Goal: Transaction & Acquisition: Purchase product/service

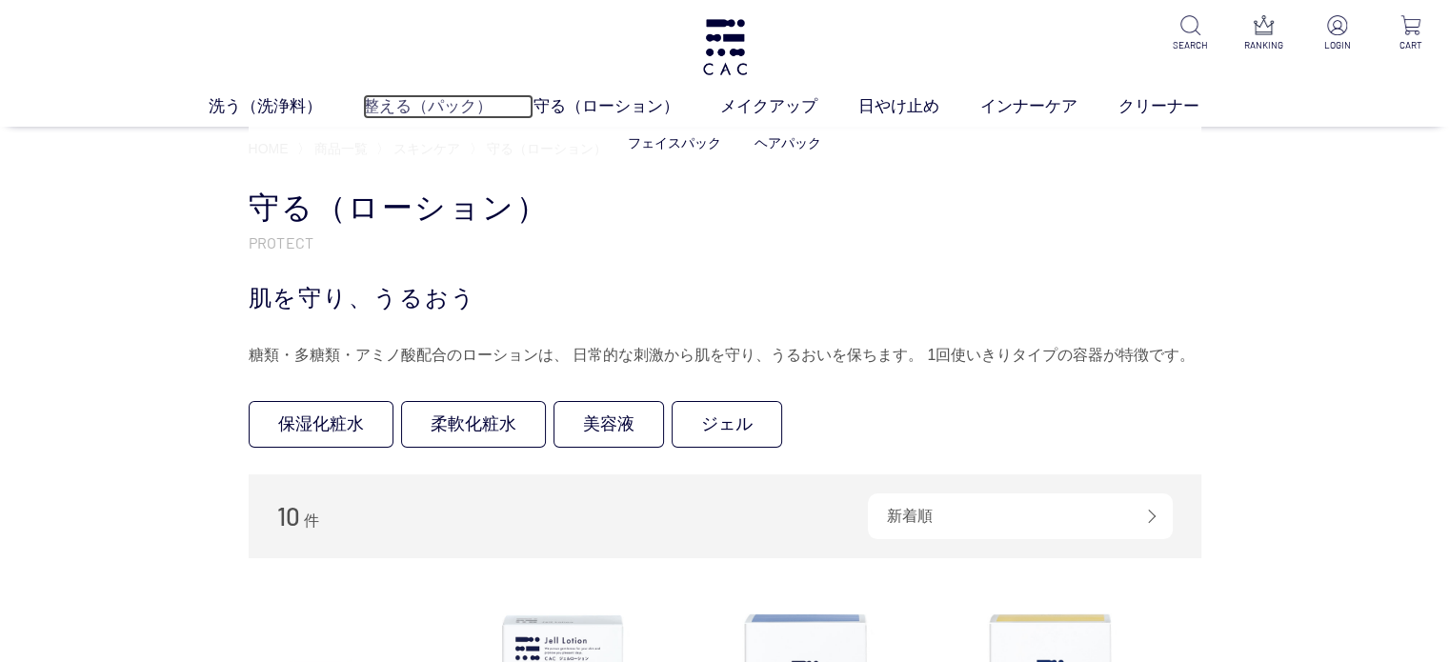
click at [363, 102] on link "整える（パック）" at bounding box center [448, 106] width 171 height 25
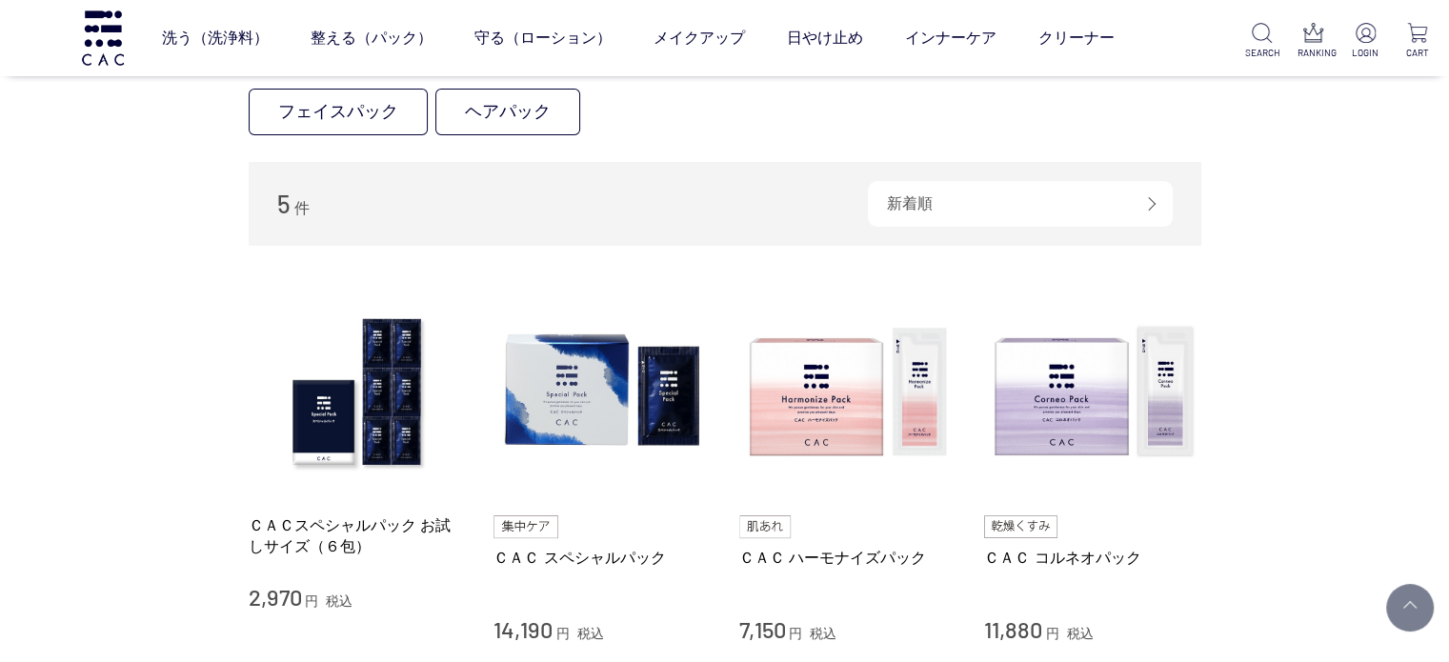
scroll to position [476, 0]
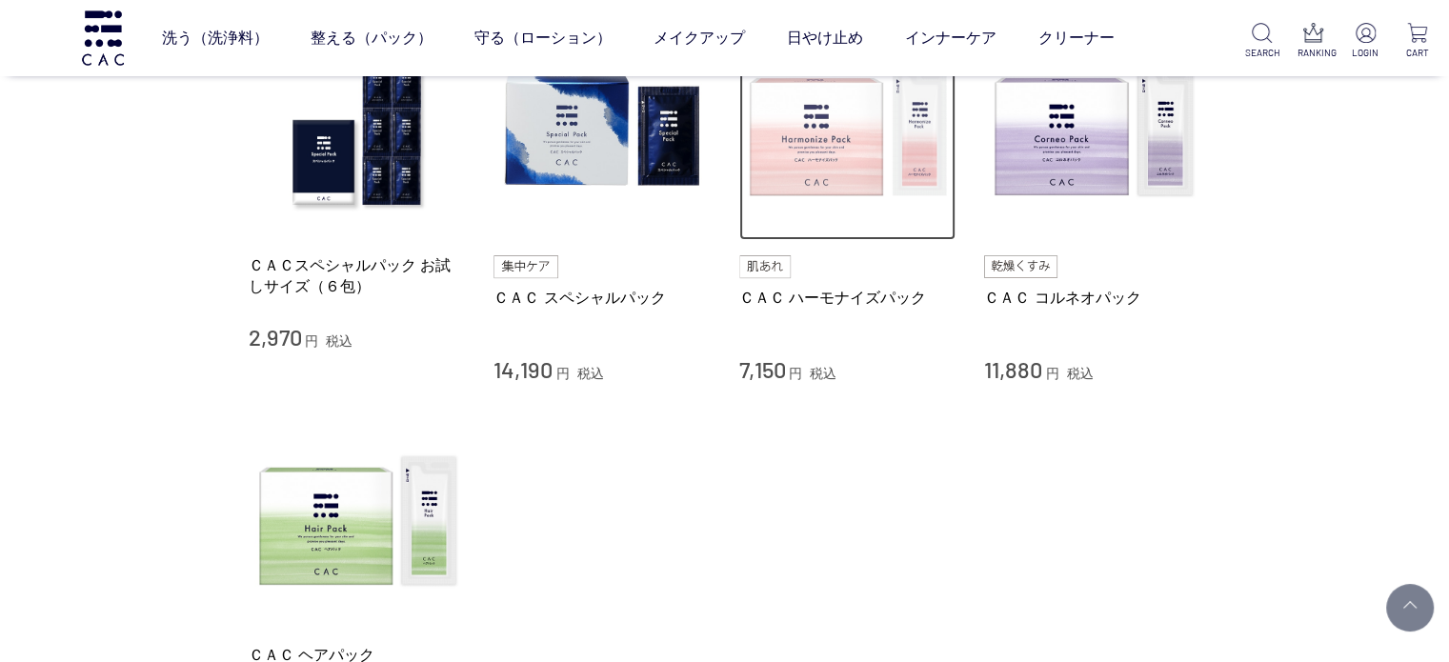
click at [758, 197] on img at bounding box center [847, 132] width 217 height 217
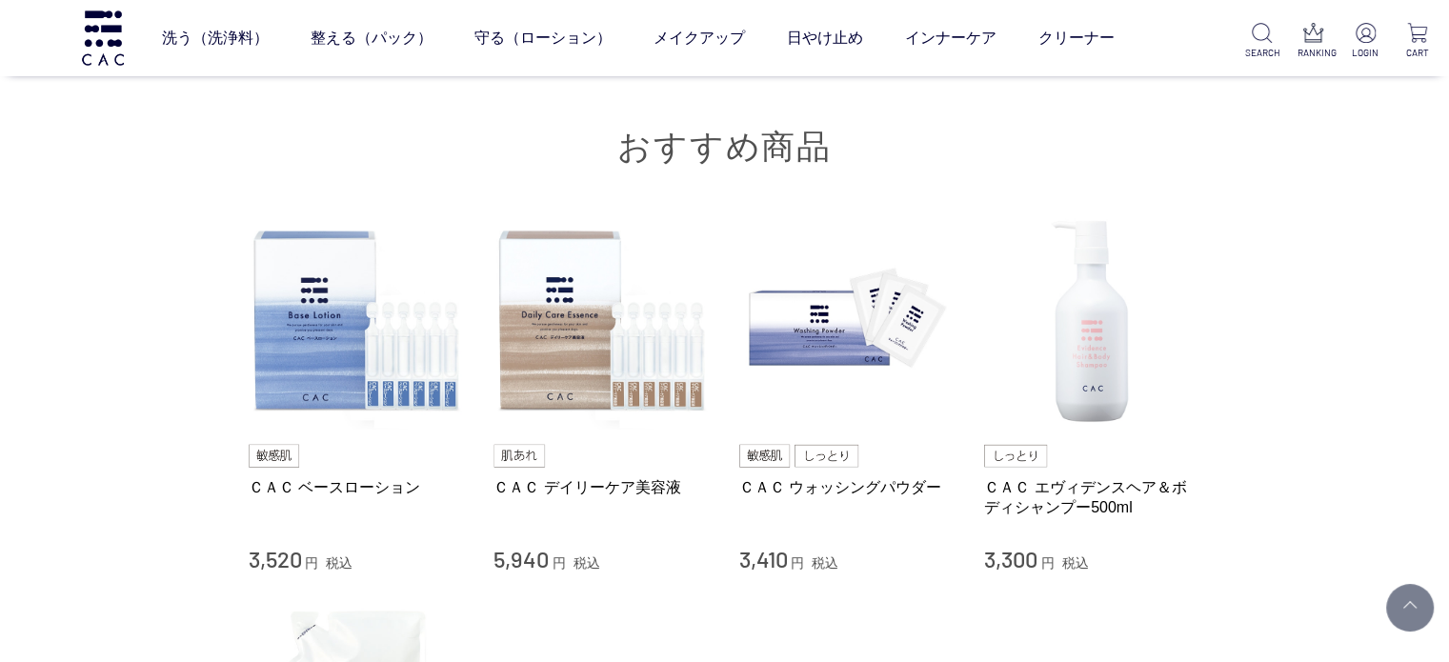
scroll to position [12099, 0]
